Goal: Task Accomplishment & Management: Manage account settings

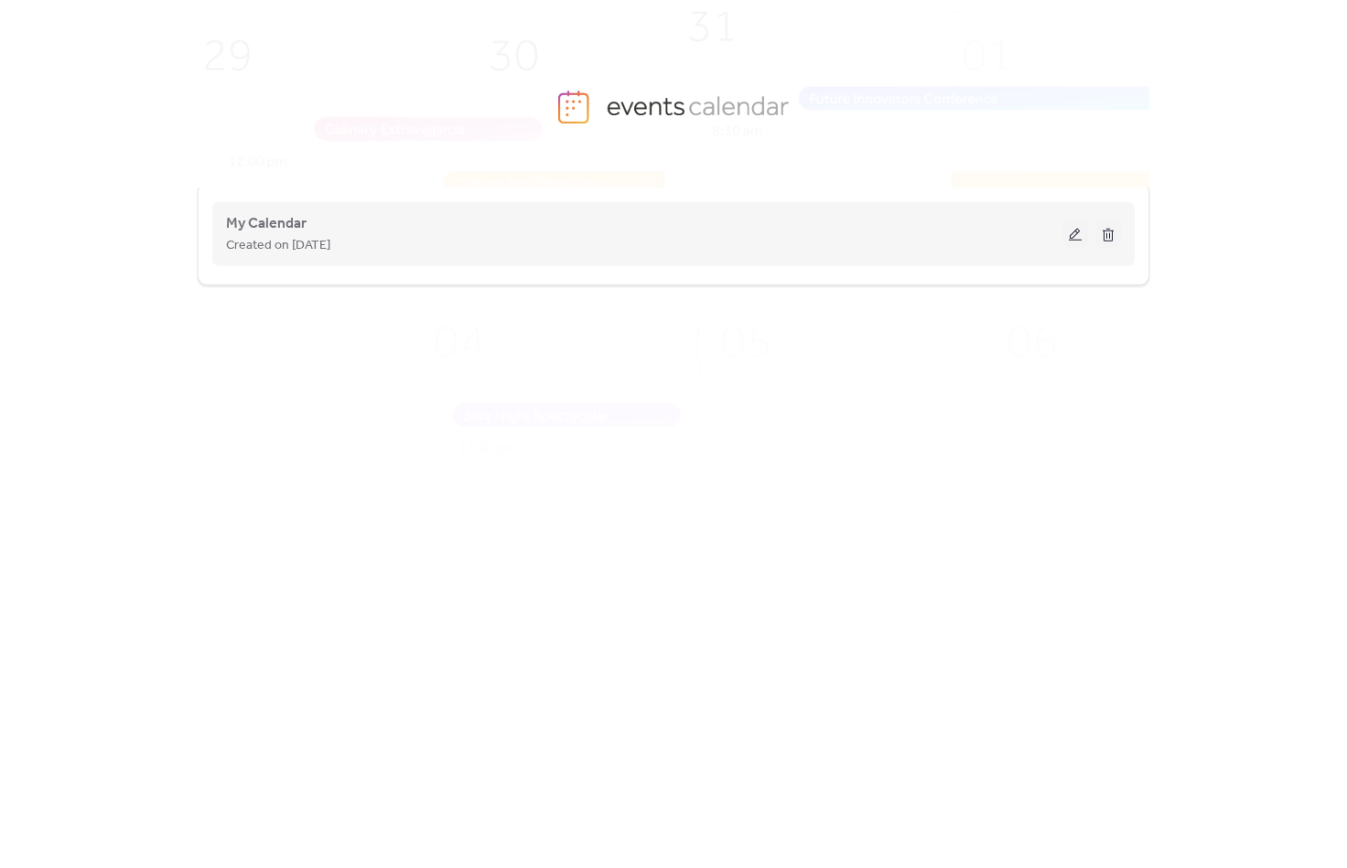
click at [1076, 238] on button at bounding box center [1076, 234] width 26 height 27
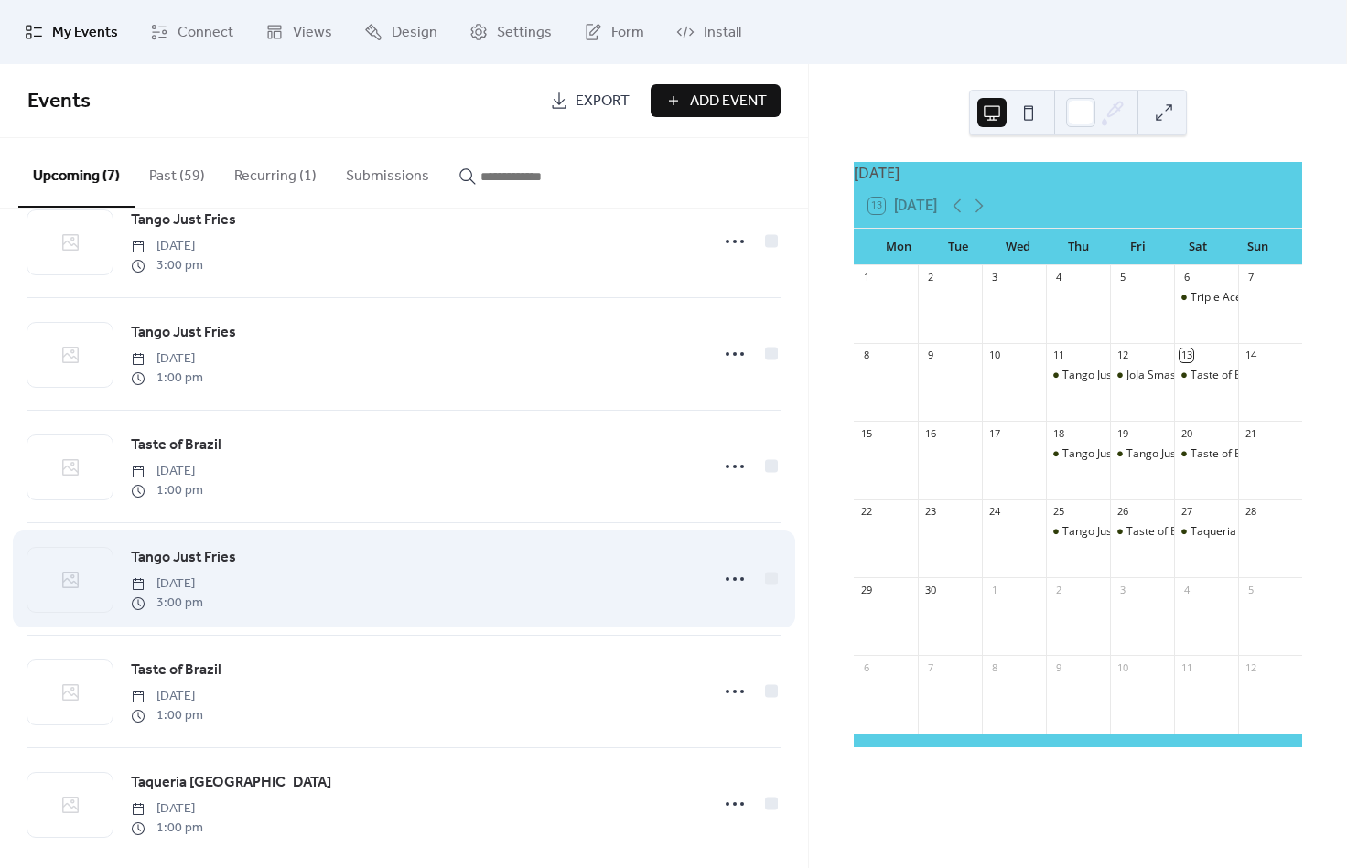
scroll to position [182, 0]
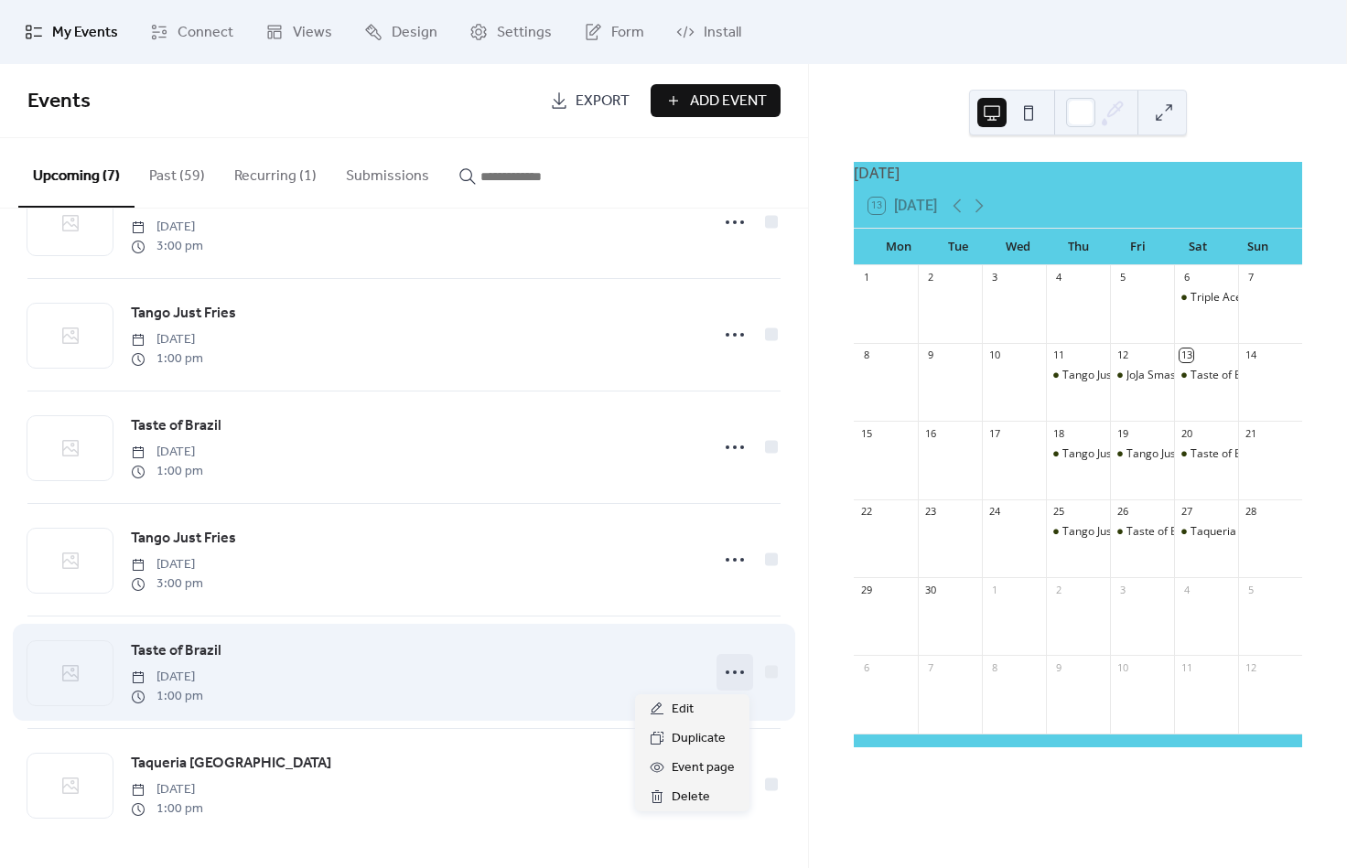
click at [728, 671] on icon at bounding box center [734, 672] width 29 height 29
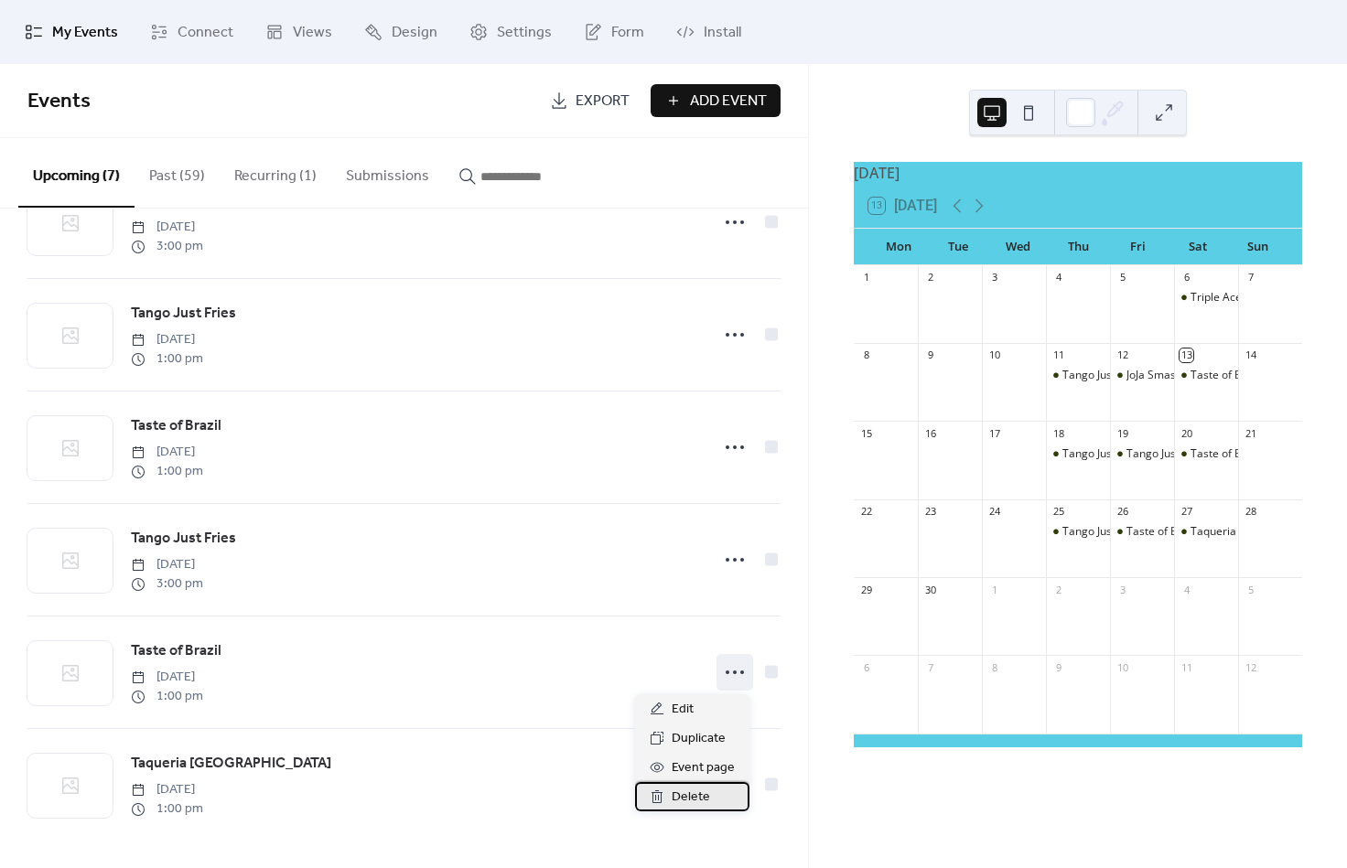
click at [677, 797] on span "Delete" at bounding box center [691, 798] width 38 height 22
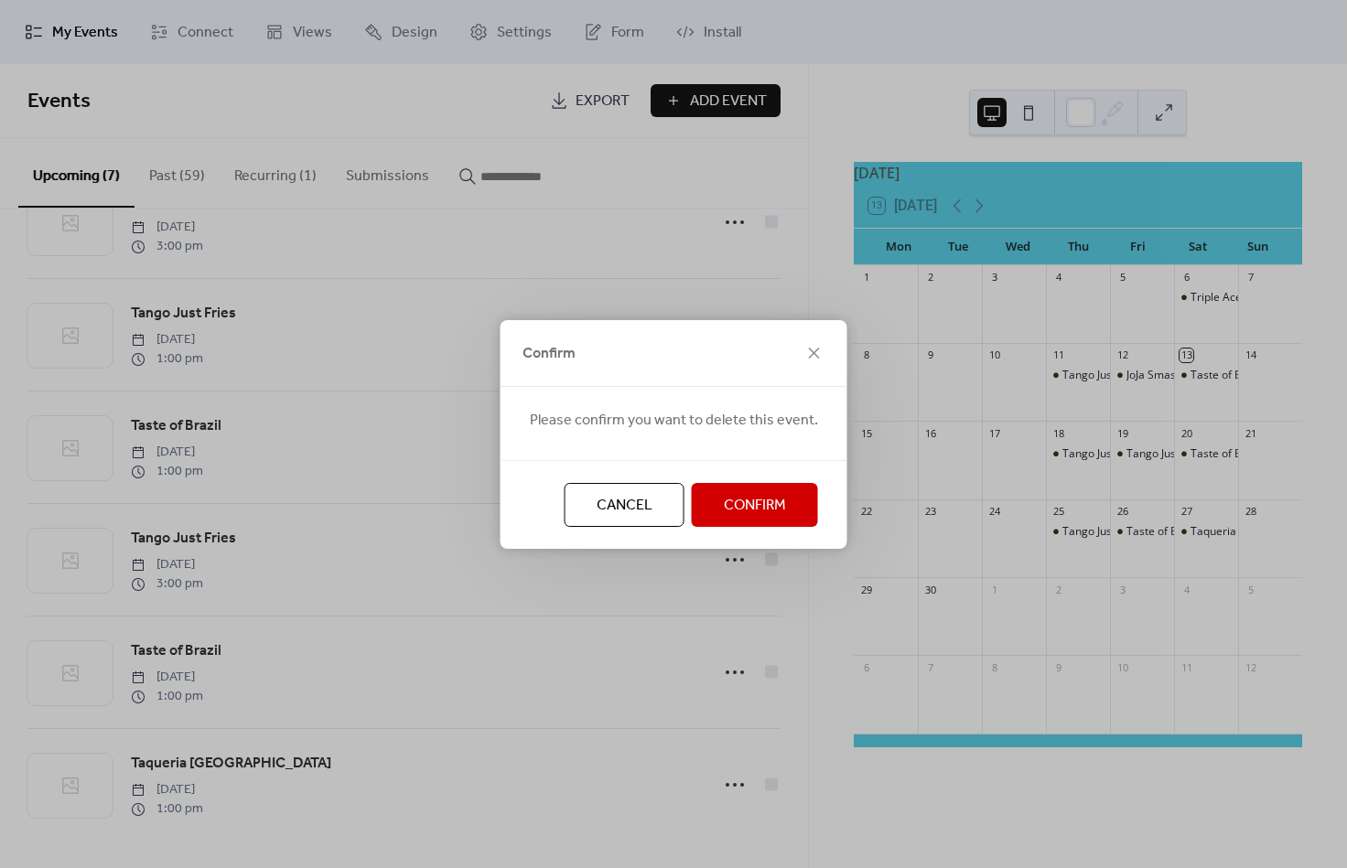
click at [741, 512] on span "Confirm" at bounding box center [755, 506] width 62 height 22
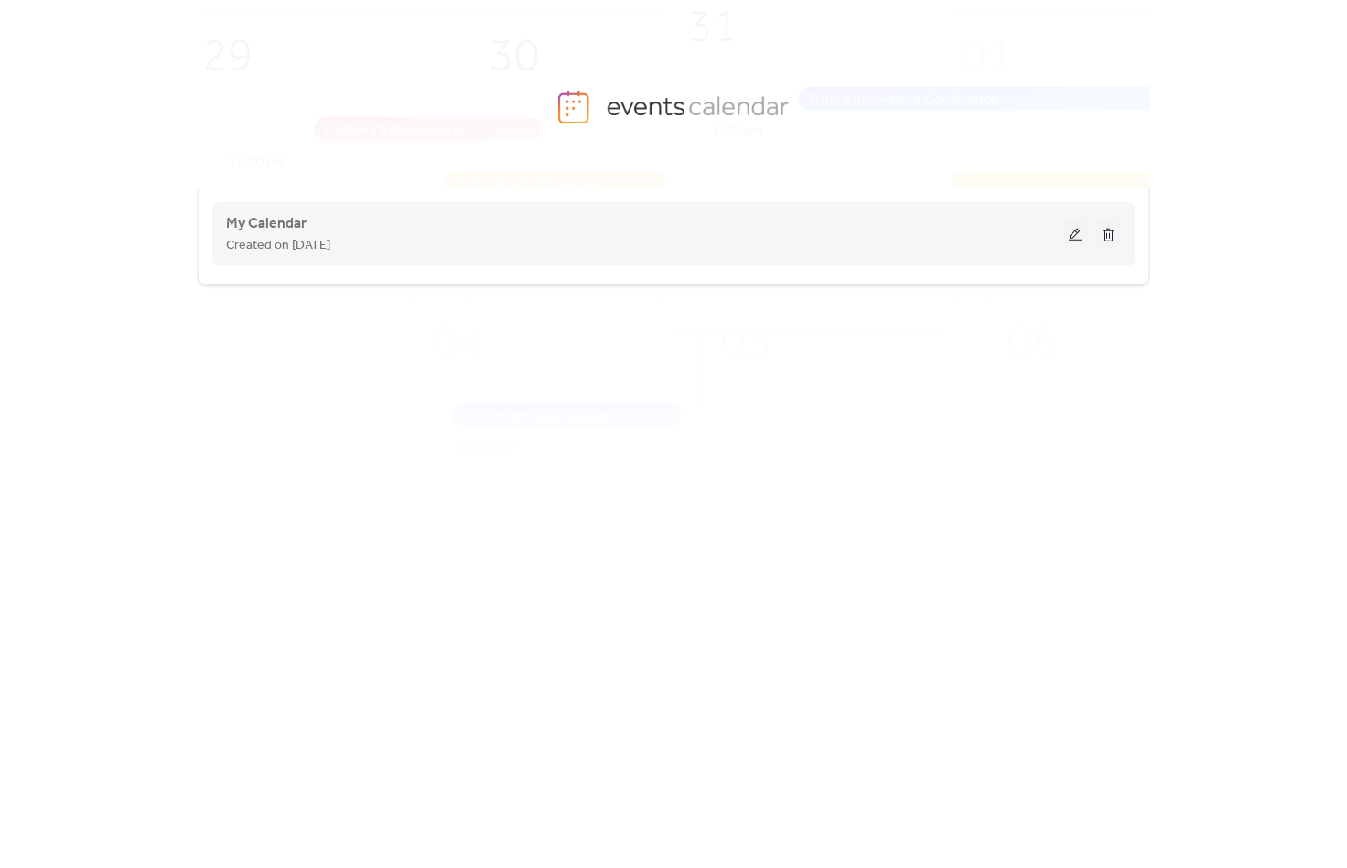
click at [1066, 246] on button at bounding box center [1076, 234] width 26 height 27
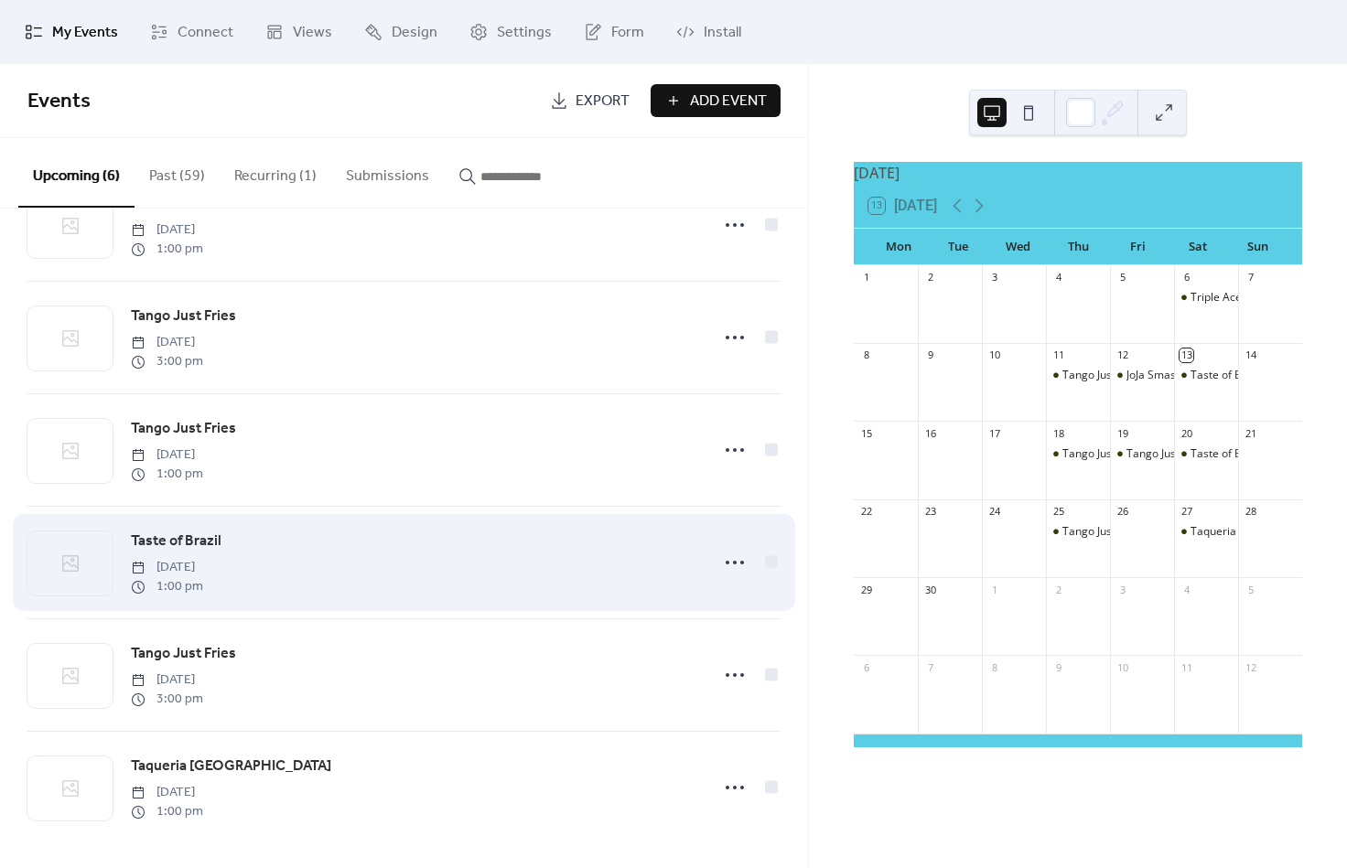
scroll to position [70, 0]
